Goal: Task Accomplishment & Management: Complete application form

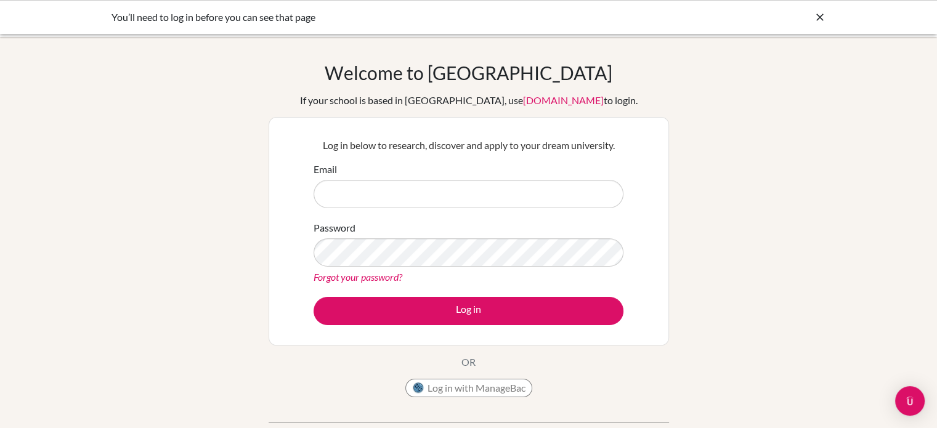
click at [608, 192] on keeper-lock "Open Keeper Popup" at bounding box center [604, 194] width 15 height 15
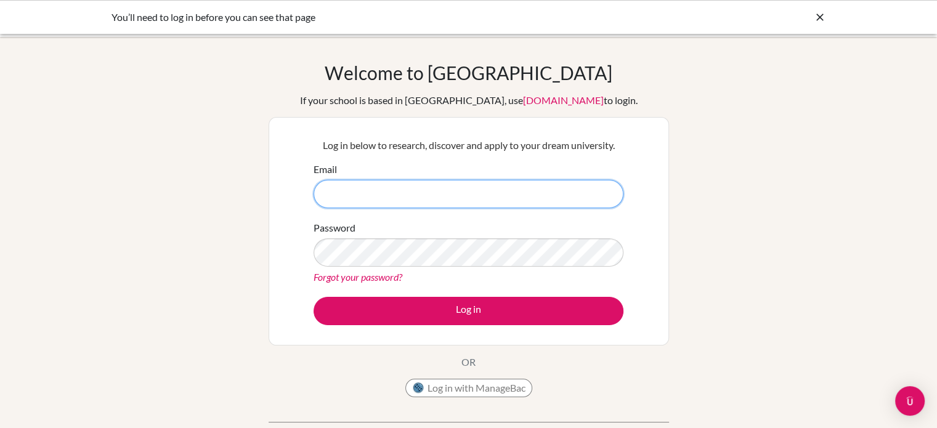
type input "teresa.fung@hkacademy.edu.hk"
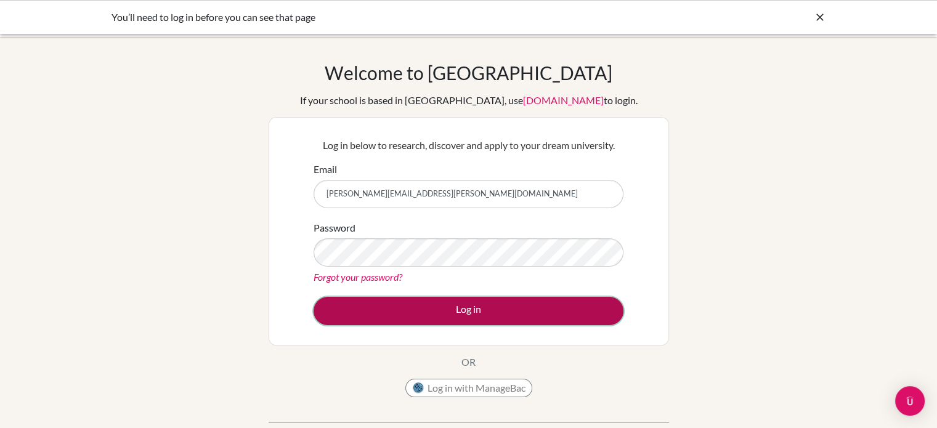
click at [505, 309] on button "Log in" at bounding box center [469, 311] width 310 height 28
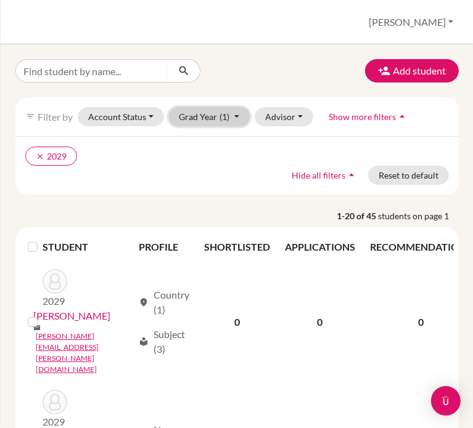
click at [227, 120] on span "(1)" at bounding box center [225, 117] width 10 height 10
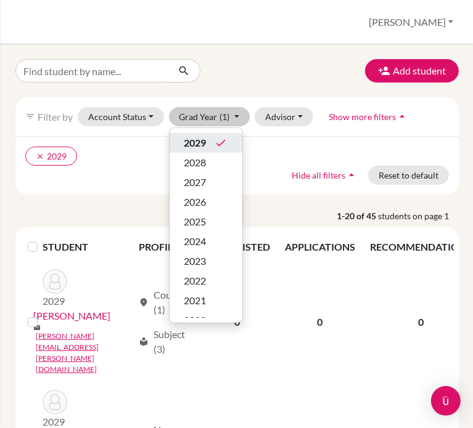
click at [208, 142] on div "2029 done" at bounding box center [205, 143] width 43 height 15
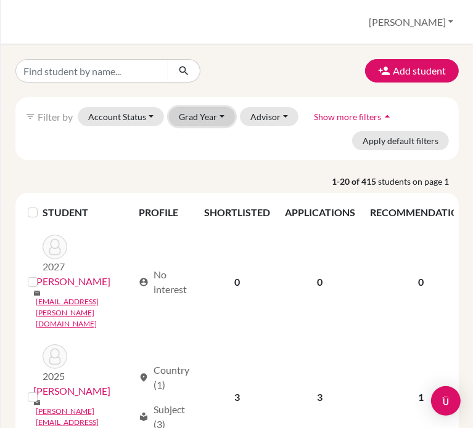
click at [219, 121] on button "Grad Year" at bounding box center [202, 116] width 67 height 19
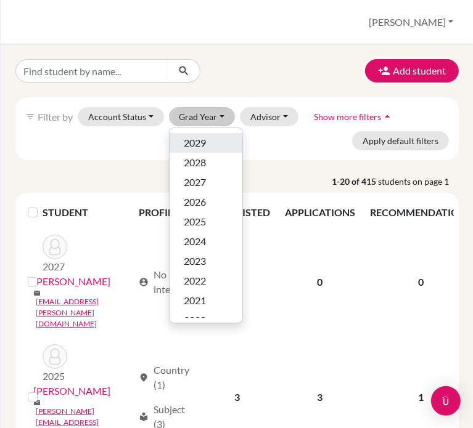
click at [211, 139] on div "2029" at bounding box center [205, 143] width 43 height 15
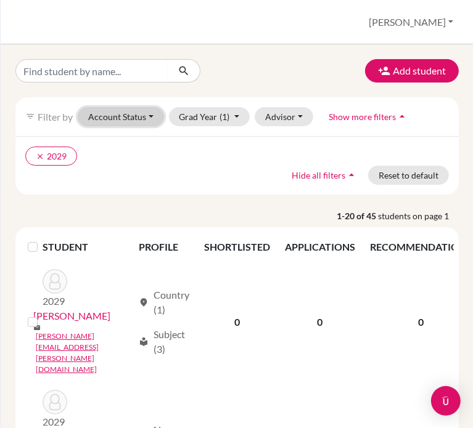
click at [122, 116] on button "Account Status" at bounding box center [121, 116] width 86 height 19
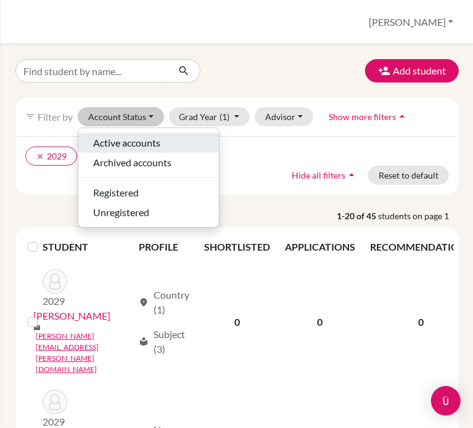
click at [120, 141] on span "Active accounts" at bounding box center [126, 143] width 67 height 15
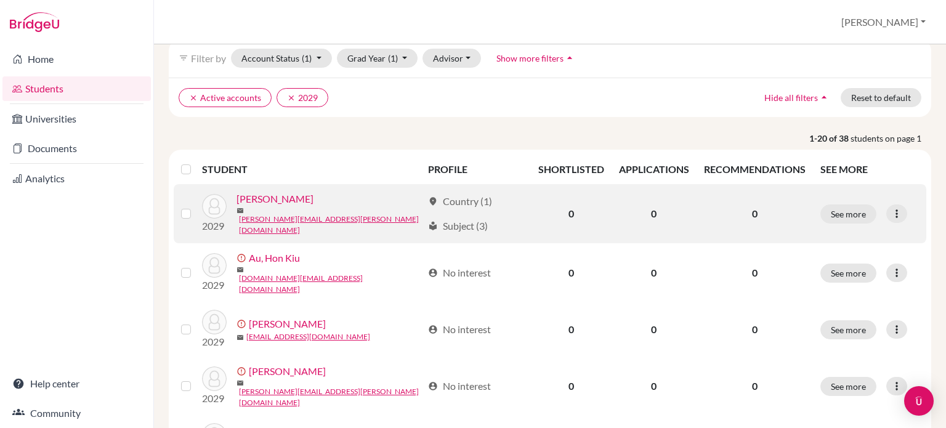
scroll to position [62, 0]
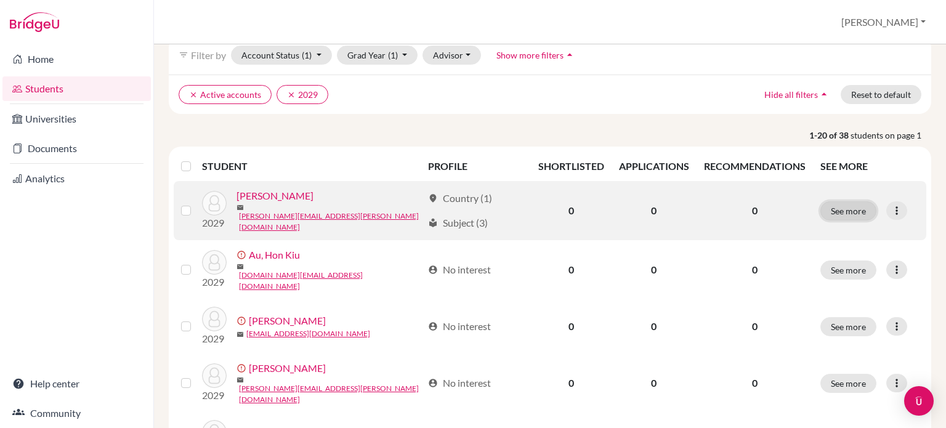
click at [855, 209] on button "See more" at bounding box center [849, 210] width 56 height 19
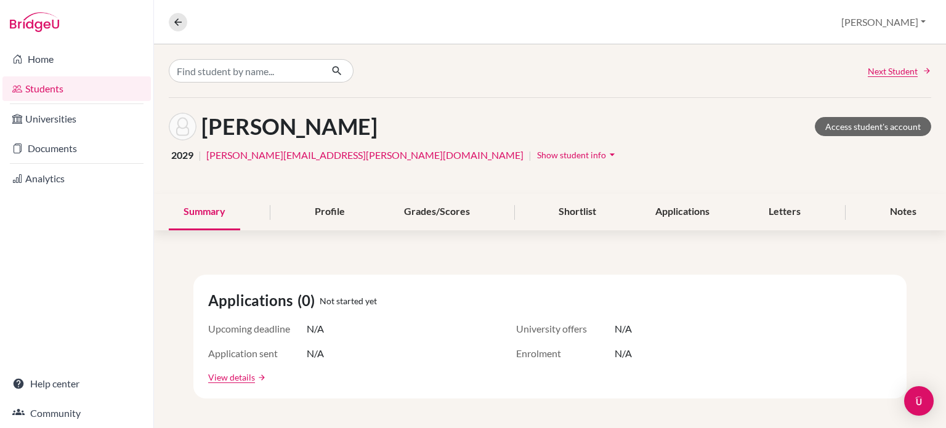
click at [537, 152] on span "Show student info" at bounding box center [571, 155] width 69 height 10
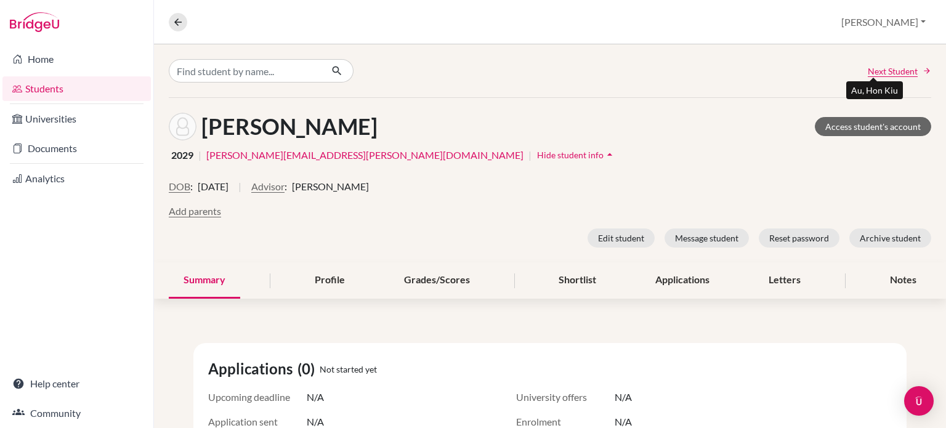
click at [889, 65] on span "Next Student" at bounding box center [893, 71] width 50 height 13
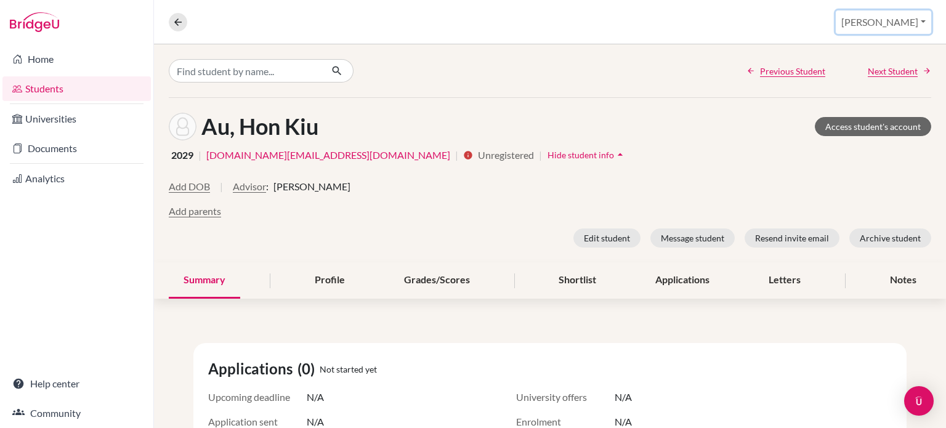
click at [912, 23] on button "[PERSON_NAME]" at bounding box center [884, 21] width 96 height 23
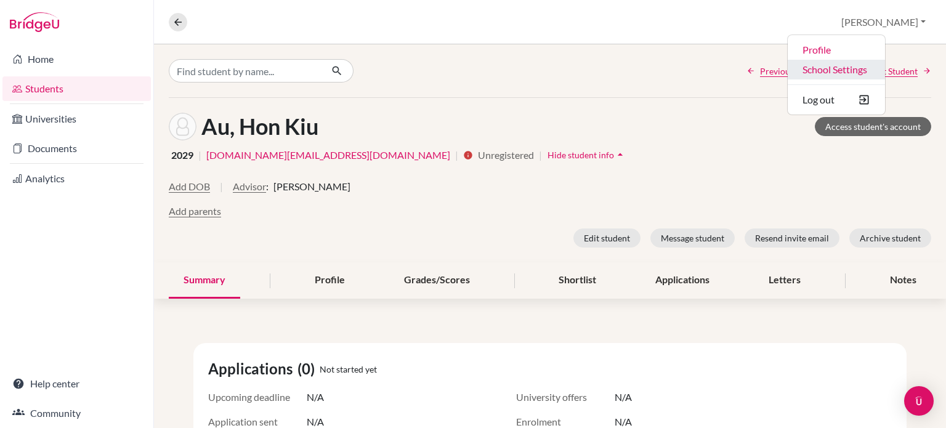
click at [868, 66] on link "School Settings" at bounding box center [836, 70] width 97 height 20
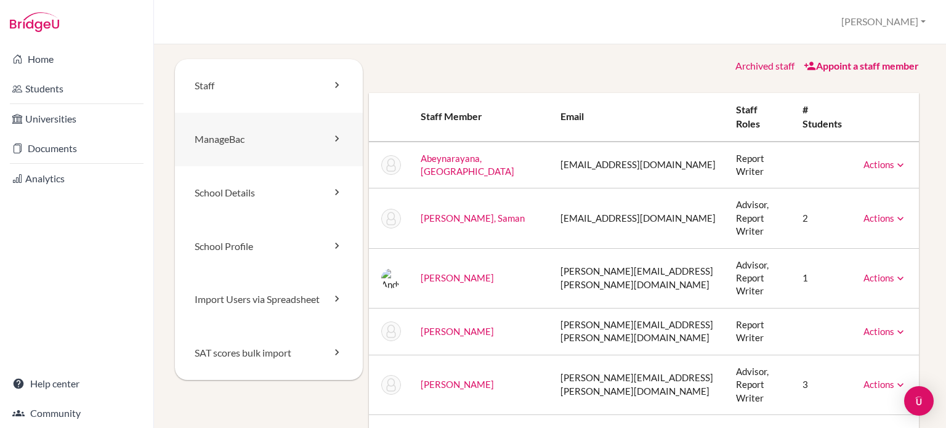
click at [281, 135] on link "ManageBac" at bounding box center [269, 140] width 188 height 54
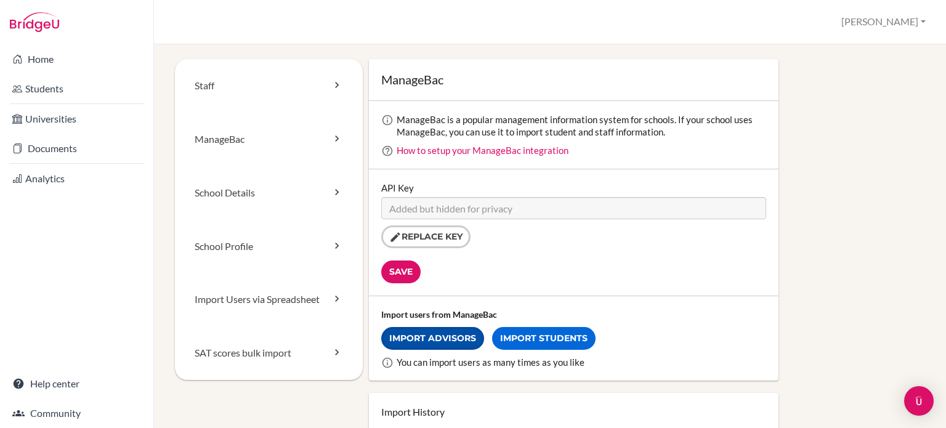
click at [430, 335] on link "Import Advisors" at bounding box center [432, 338] width 103 height 23
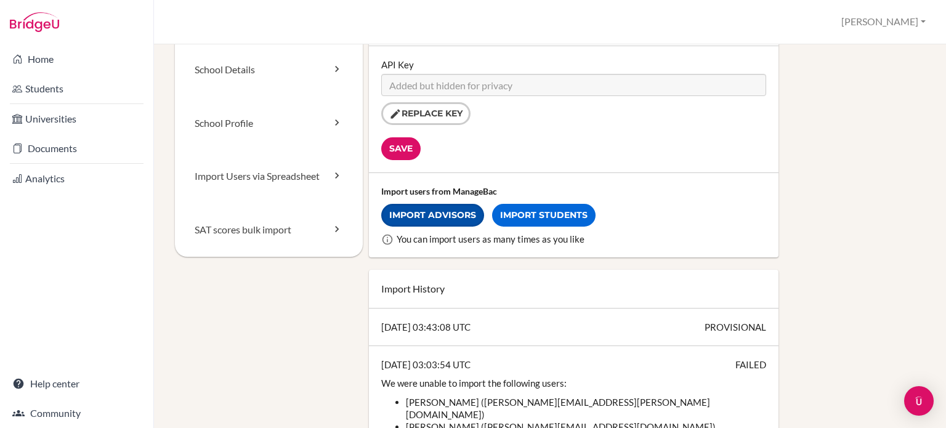
scroll to position [142, 0]
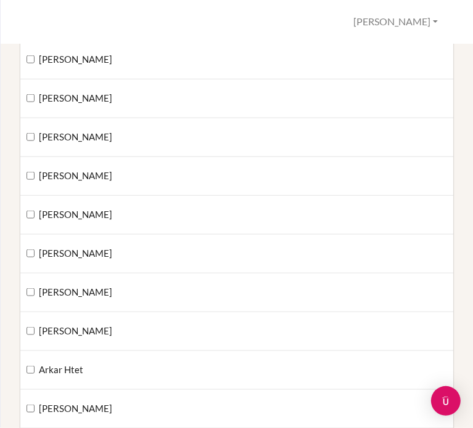
scroll to position [772, 0]
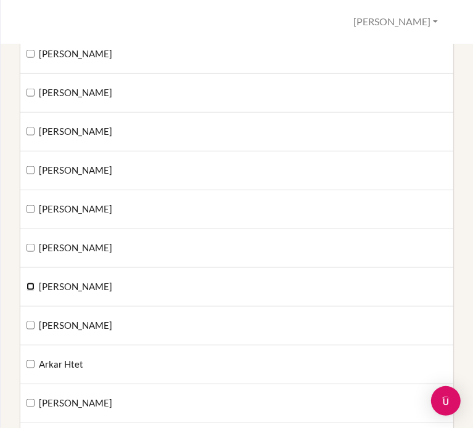
checkbox input "true"
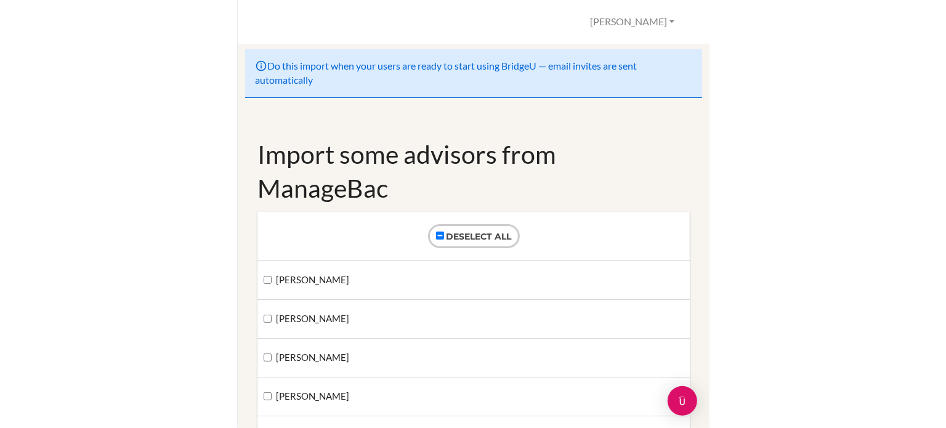
scroll to position [0, 0]
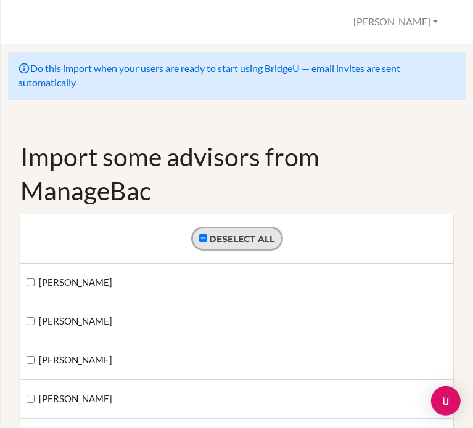
click at [209, 240] on span "Deselect all" at bounding box center [241, 239] width 65 height 11
click at [199, 240] on input "Deselect all" at bounding box center [203, 238] width 8 height 8
checkbox input "false"
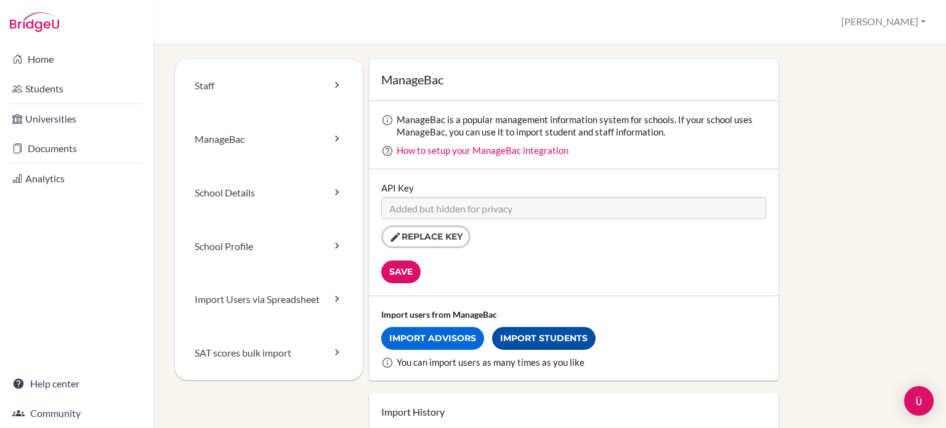
click at [526, 347] on link "Import Students" at bounding box center [544, 338] width 104 height 23
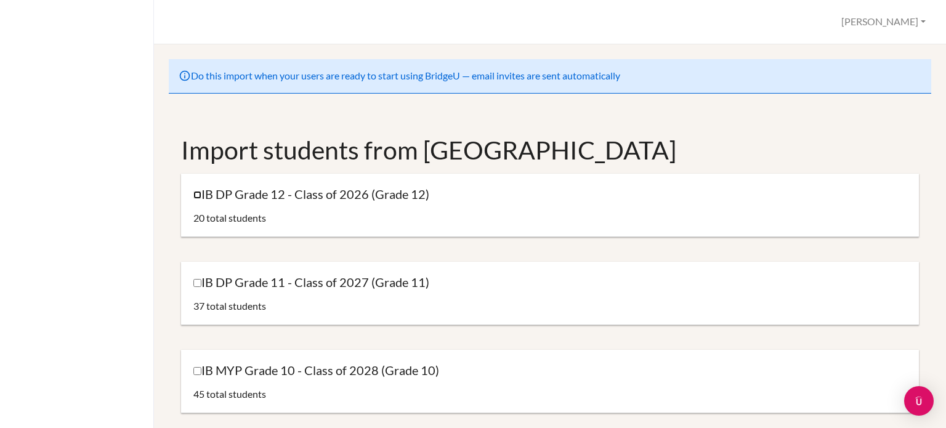
click at [196, 196] on input "IB DP Grade 12 - Class of 2026 (Grade 12)" at bounding box center [197, 195] width 8 height 8
checkbox input "true"
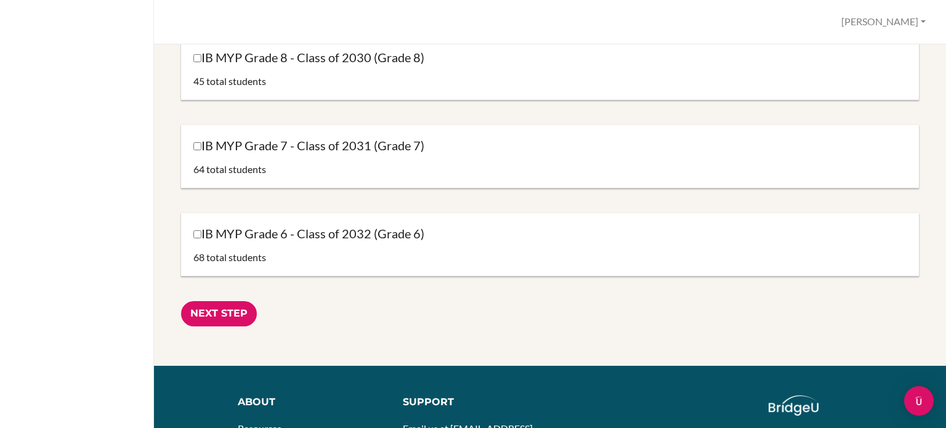
scroll to position [627, 0]
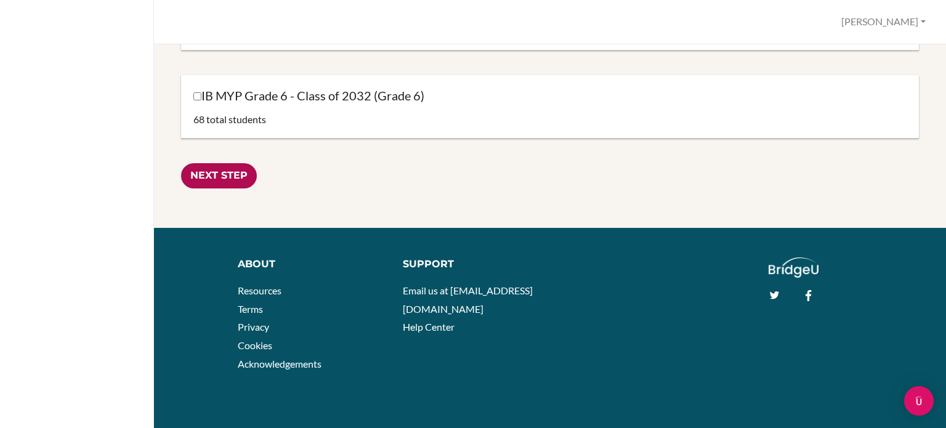
click at [226, 173] on input "Next Step" at bounding box center [219, 175] width 76 height 25
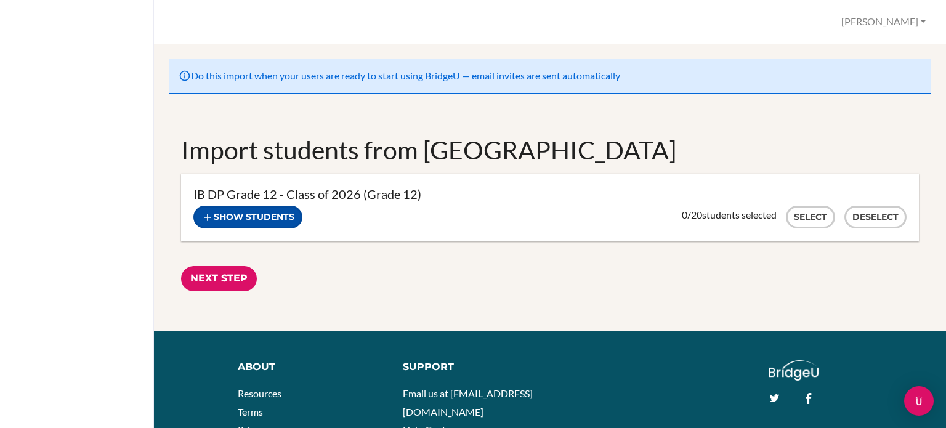
click at [287, 216] on button "Show students" at bounding box center [247, 217] width 109 height 23
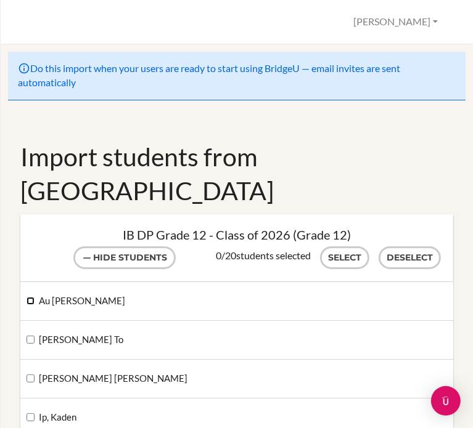
click at [30, 297] on input "Au [PERSON_NAME]" at bounding box center [30, 301] width 8 height 8
checkbox input "true"
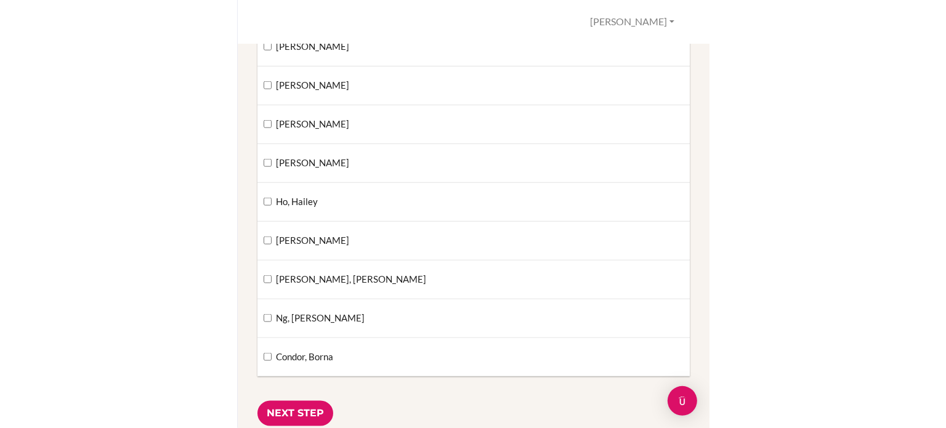
scroll to position [690, 0]
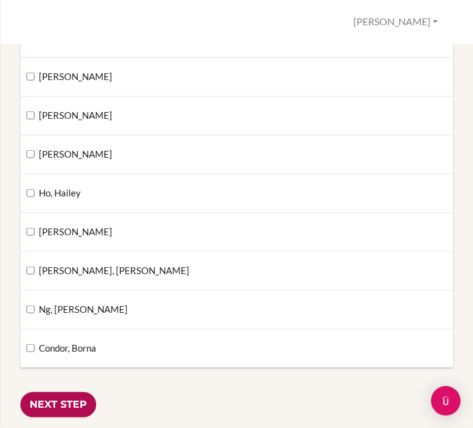
click at [52, 393] on input "Next Step" at bounding box center [58, 405] width 76 height 25
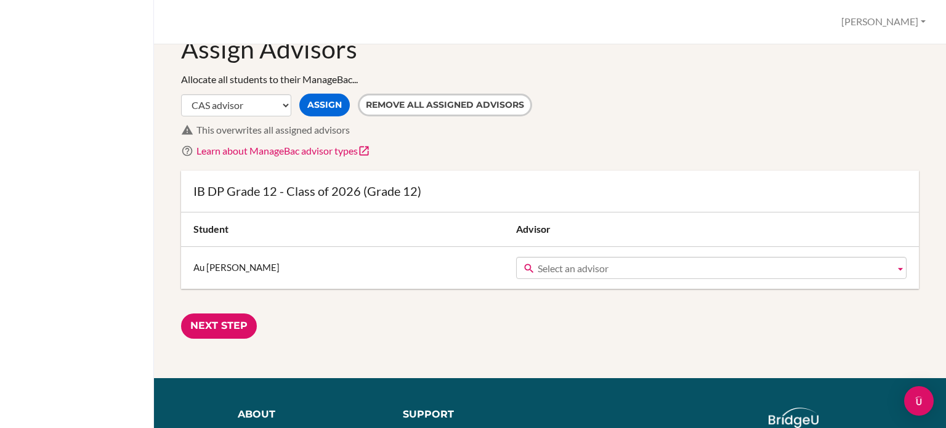
scroll to position [62, 0]
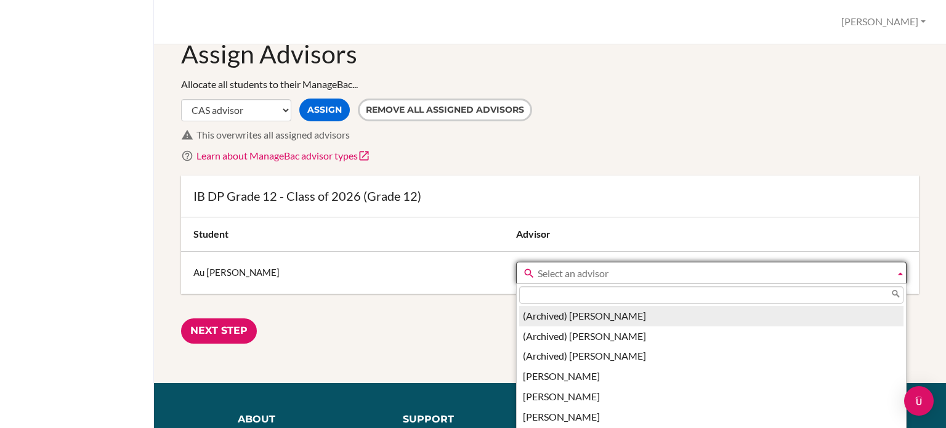
click at [538, 275] on span "Select an advisor" at bounding box center [714, 273] width 352 height 22
click at [538, 274] on span "Select an advisor" at bounding box center [714, 273] width 352 height 22
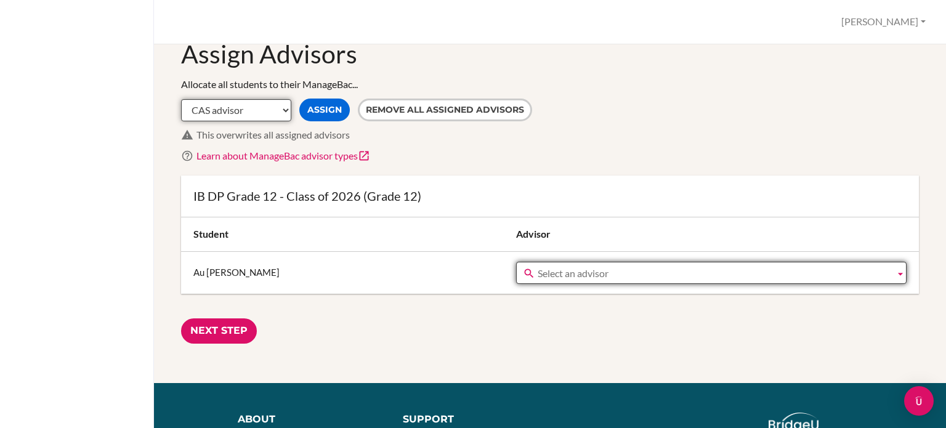
click at [272, 110] on select "CAS advisor EE advisor Homeroom advisor TOK advisor" at bounding box center [236, 110] width 110 height 22
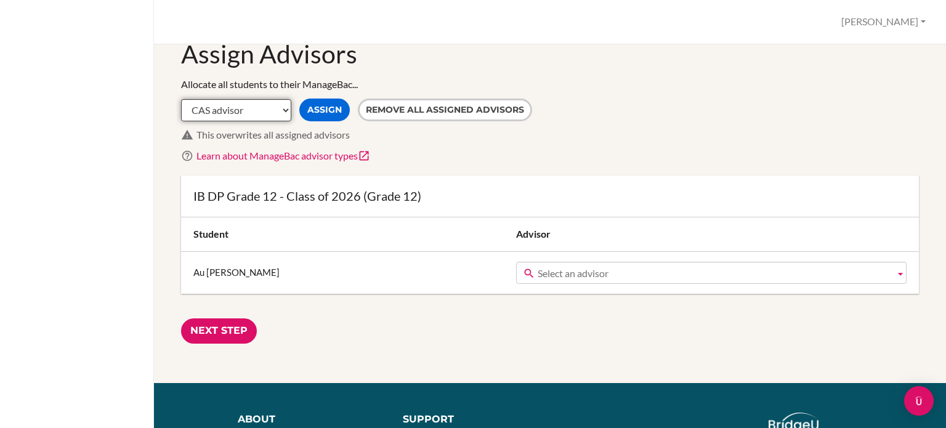
click at [181, 99] on select "CAS advisor EE advisor Homeroom advisor TOK advisor" at bounding box center [236, 110] width 110 height 22
click at [332, 108] on button "Assign" at bounding box center [324, 110] width 51 height 23
click at [263, 113] on select "CAS advisor EE advisor Homeroom advisor TOK advisor" at bounding box center [236, 110] width 110 height 22
click at [181, 99] on select "CAS advisor EE advisor Homeroom advisor TOK advisor" at bounding box center [236, 110] width 110 height 22
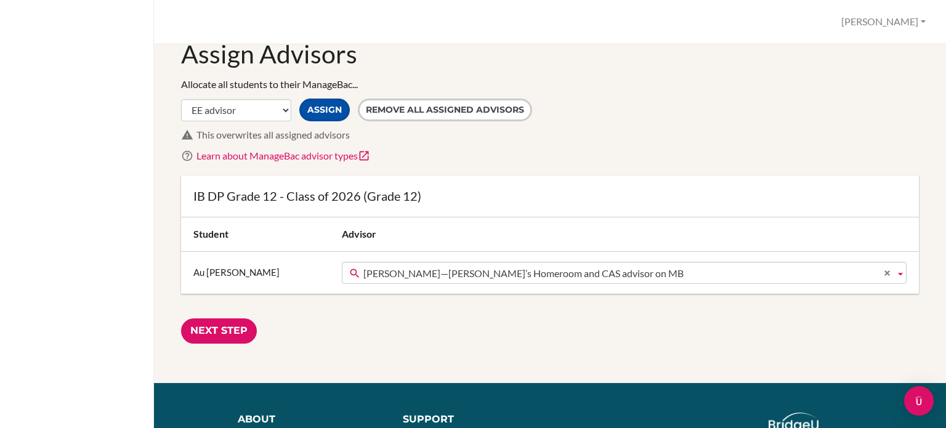
click at [314, 107] on button "Assign" at bounding box center [324, 110] width 51 height 23
click at [314, 109] on button "Assign" at bounding box center [324, 110] width 51 height 23
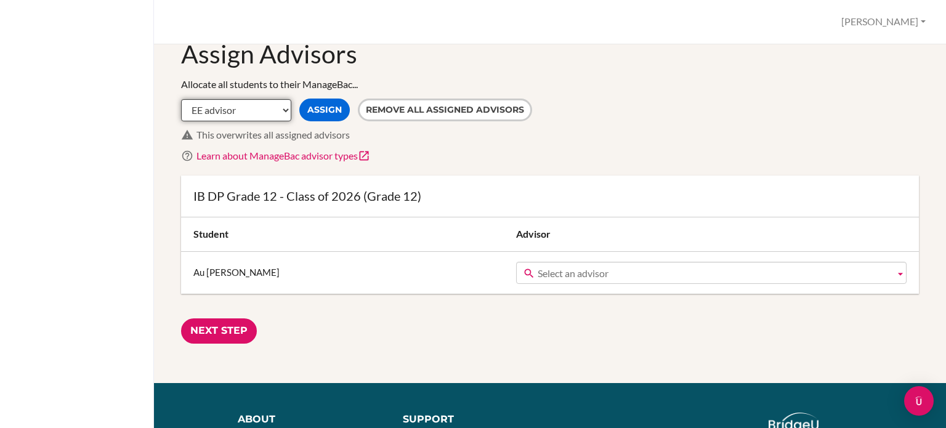
click at [287, 110] on select "CAS advisor EE advisor Homeroom advisor TOK advisor" at bounding box center [236, 110] width 110 height 22
select select "Homeroom"
click at [181, 99] on select "CAS advisor EE advisor Homeroom advisor TOK advisor" at bounding box center [236, 110] width 110 height 22
click at [326, 110] on button "Assign" at bounding box center [324, 110] width 51 height 23
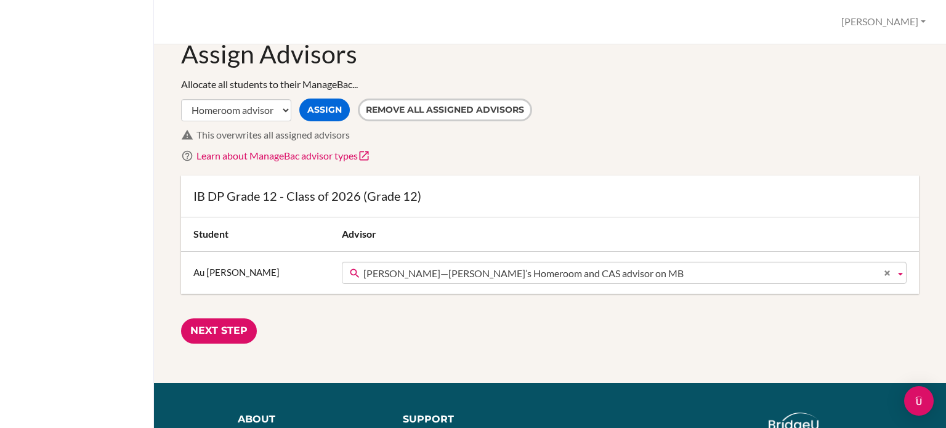
click at [255, 325] on form "IB DP Grade 12 - Class of 2026 (Grade 12) Student Advisor Au Yeung, Jayson (Arc…" at bounding box center [550, 260] width 738 height 168
click at [245, 327] on input "Next Step" at bounding box center [219, 331] width 76 height 25
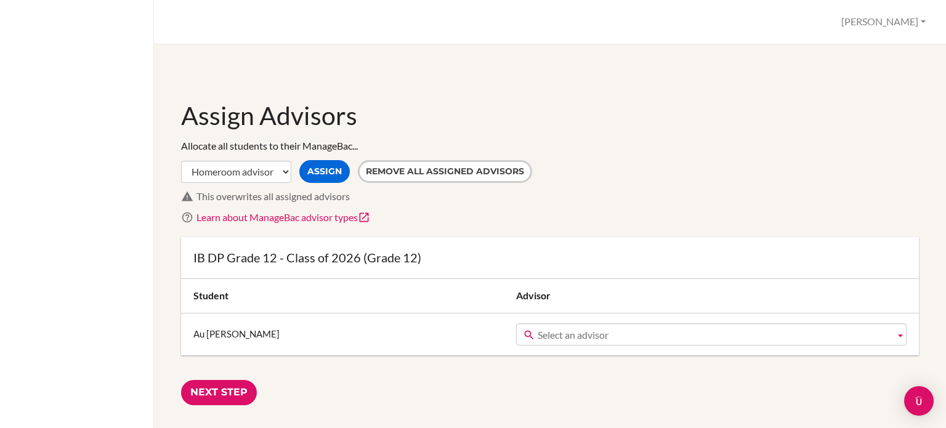
select select "Homeroom"
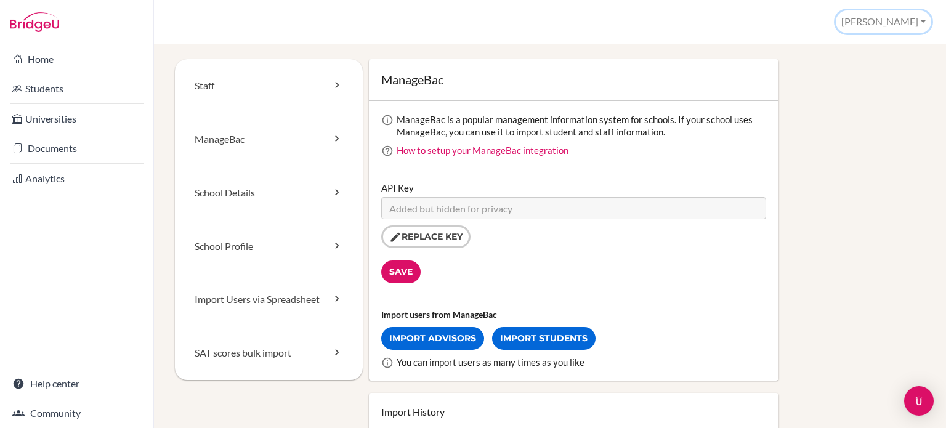
click at [902, 17] on button "[PERSON_NAME]" at bounding box center [884, 21] width 96 height 23
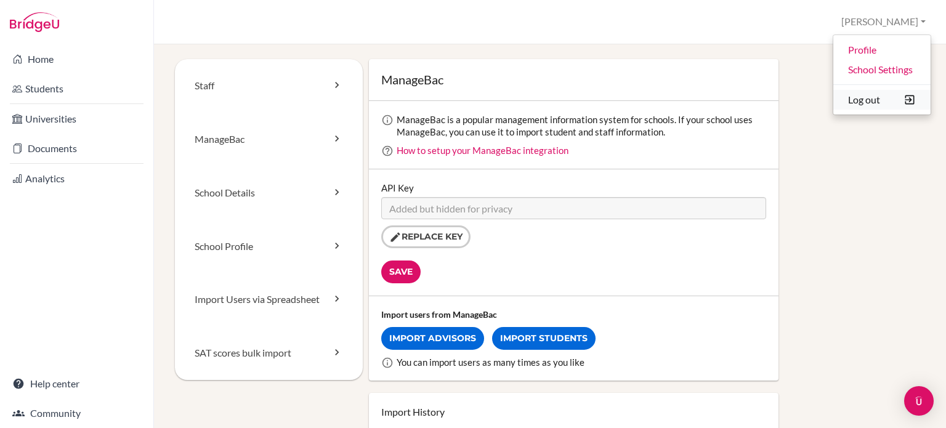
click at [863, 95] on button "Log out" at bounding box center [882, 100] width 97 height 20
